Goal: Task Accomplishment & Management: Manage account settings

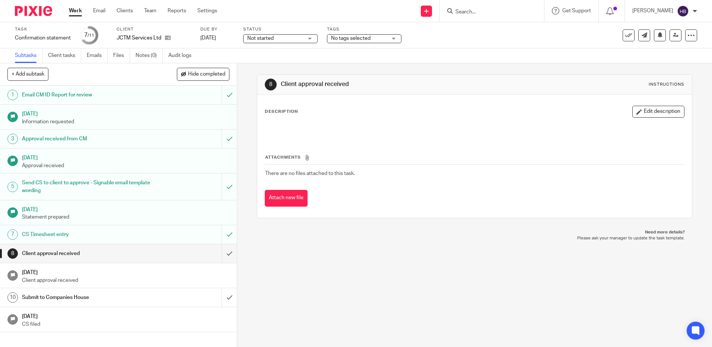
click at [473, 14] on input "Search" at bounding box center [488, 12] width 67 height 7
type input "pyram"
drag, startPoint x: 487, startPoint y: 9, endPoint x: 436, endPoint y: 7, distance: 51.4
click at [436, 7] on div "Send new email Create task Add client pyram Pyram id Projects (East) Limited Ke…" at bounding box center [470, 11] width 484 height 22
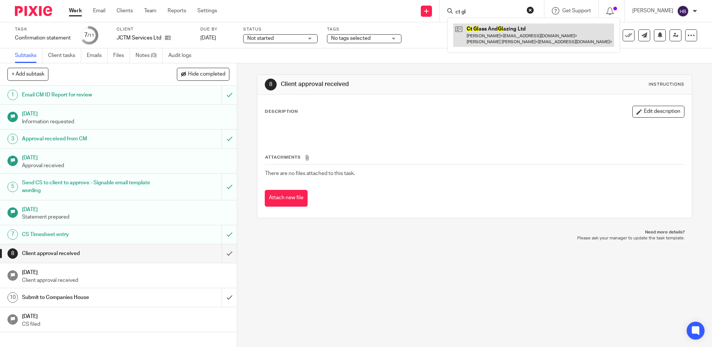
type input "ct gl"
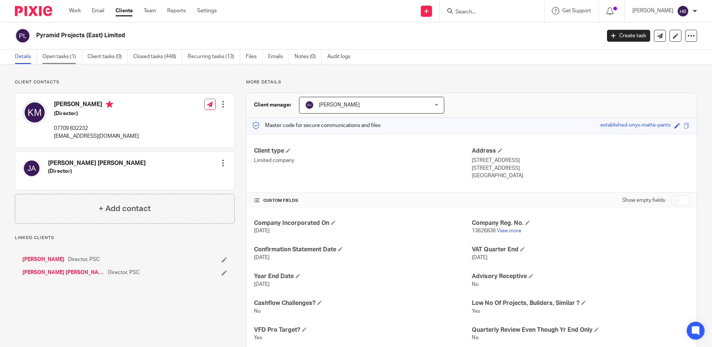
click at [58, 56] on link "Open tasks (1)" at bounding box center [61, 57] width 39 height 15
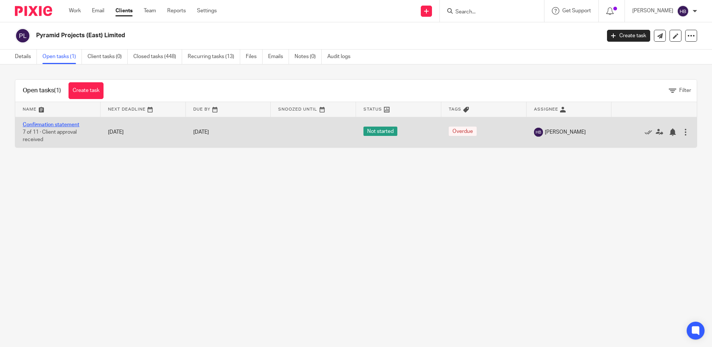
click at [53, 124] on link "Confirmation statement" at bounding box center [51, 124] width 57 height 5
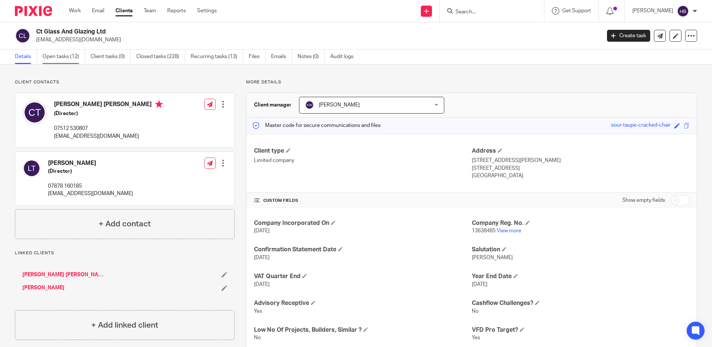
click at [59, 56] on link "Open tasks (12)" at bounding box center [63, 57] width 42 height 15
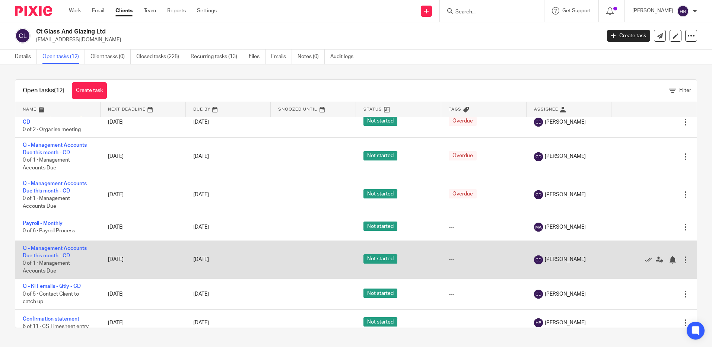
scroll to position [194, 0]
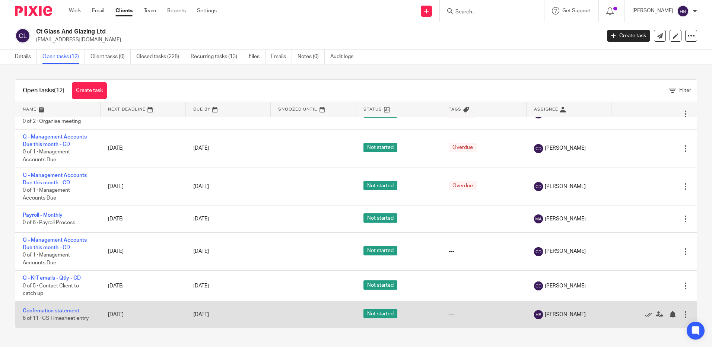
click at [58, 311] on link "Confirmation statement" at bounding box center [51, 310] width 57 height 5
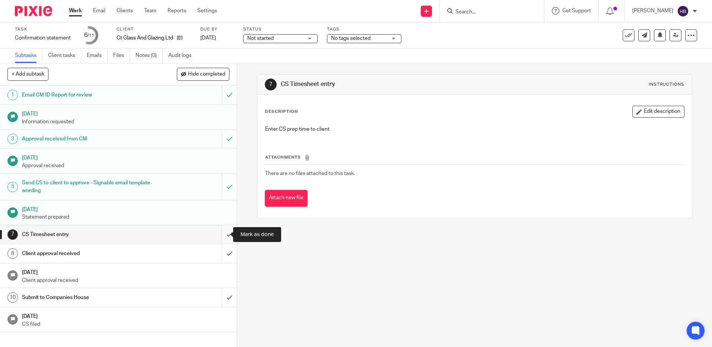
click at [221, 235] on input "submit" at bounding box center [118, 234] width 237 height 19
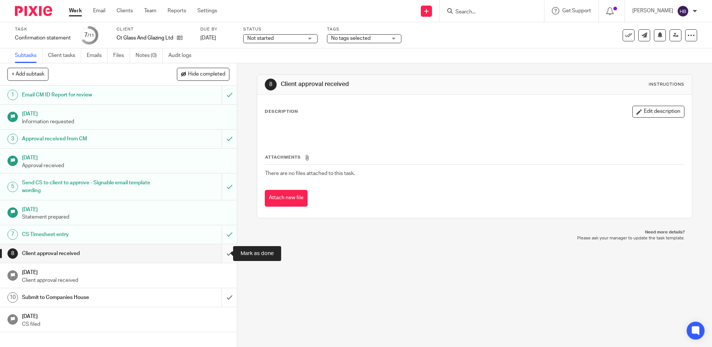
click at [222, 252] on input "submit" at bounding box center [118, 253] width 237 height 19
